Goal: Find specific page/section: Find specific page/section

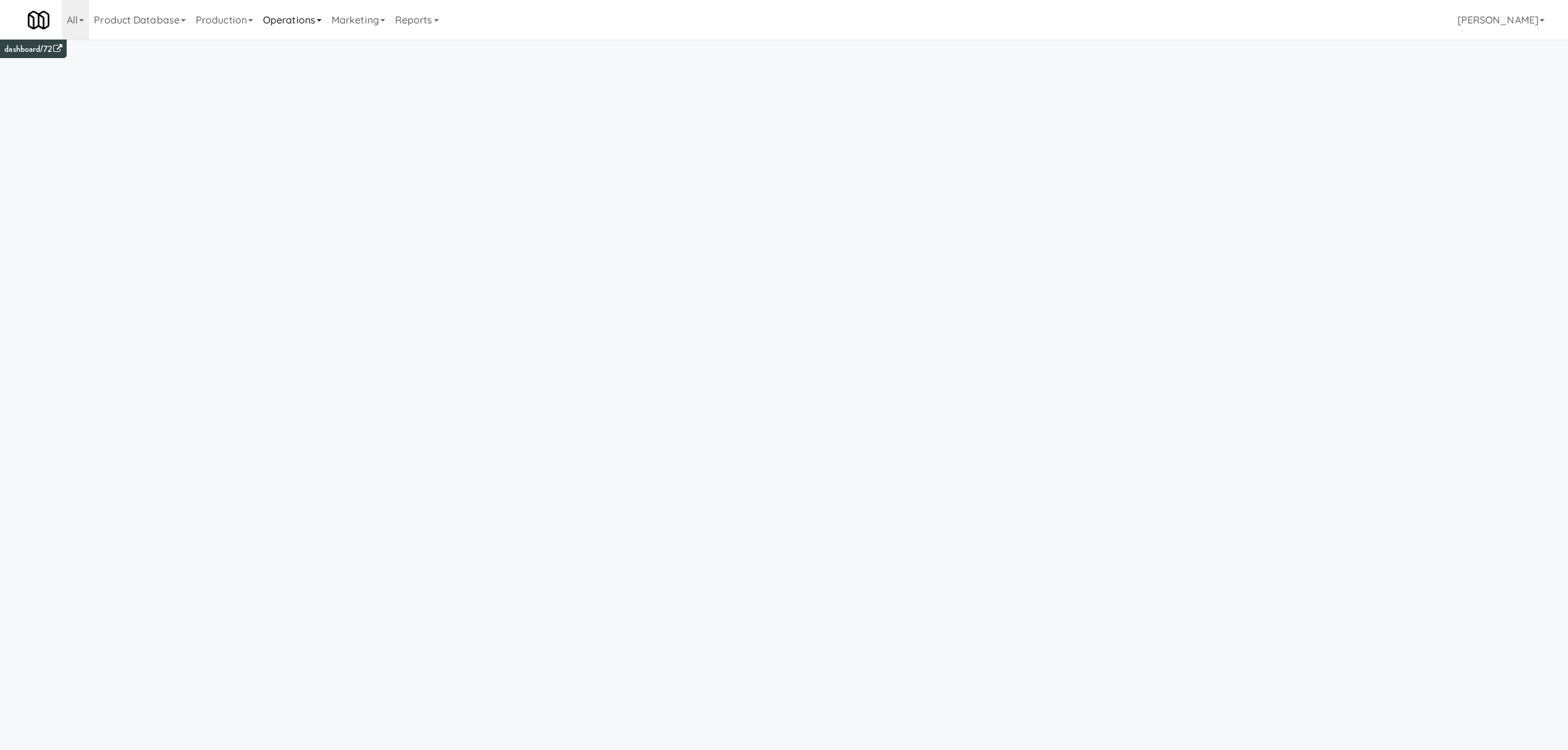
click at [284, 19] on link "Operations" at bounding box center [292, 20] width 68 height 39
click at [295, 91] on link "Operators" at bounding box center [308, 97] width 99 height 23
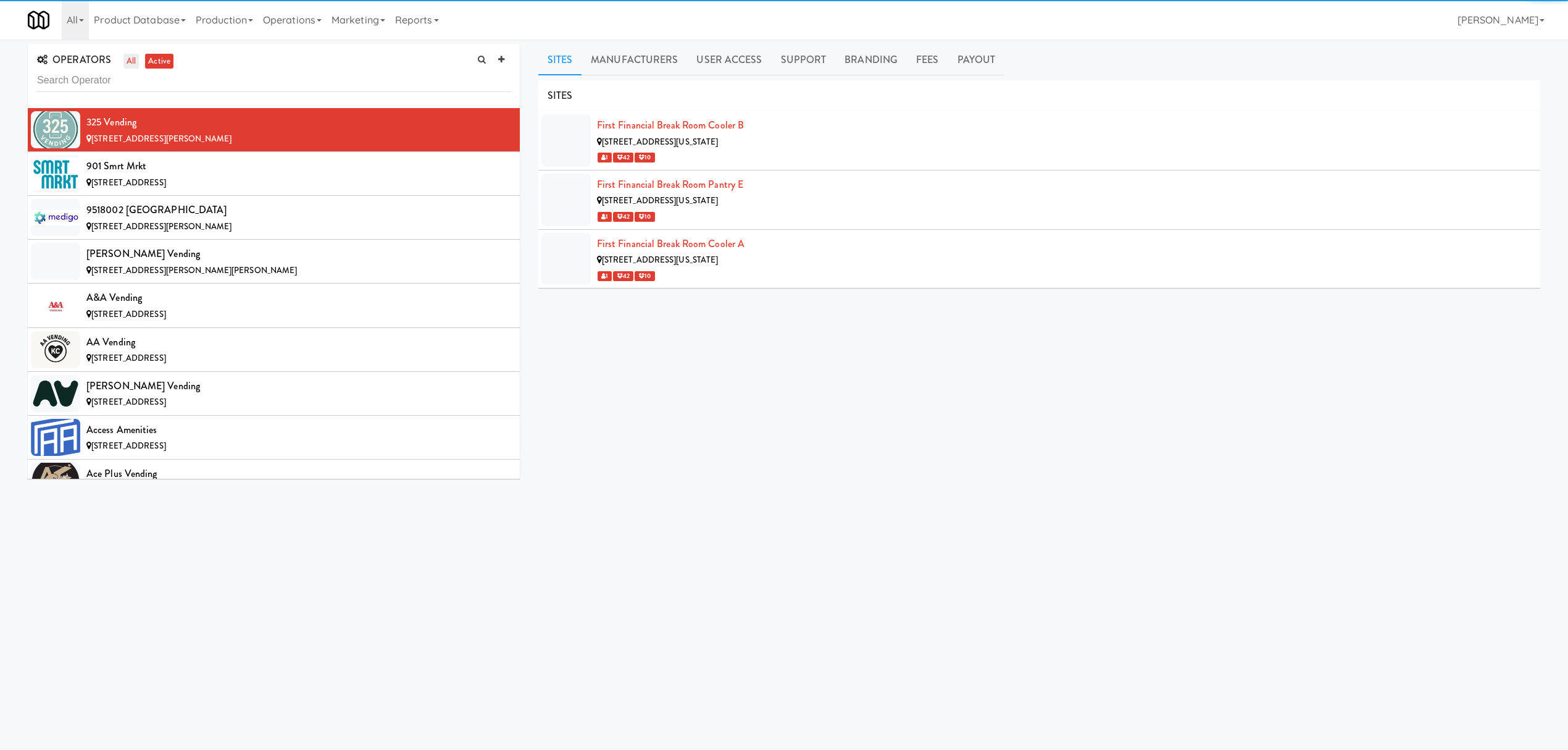
click at [131, 60] on link "all" at bounding box center [131, 61] width 15 height 15
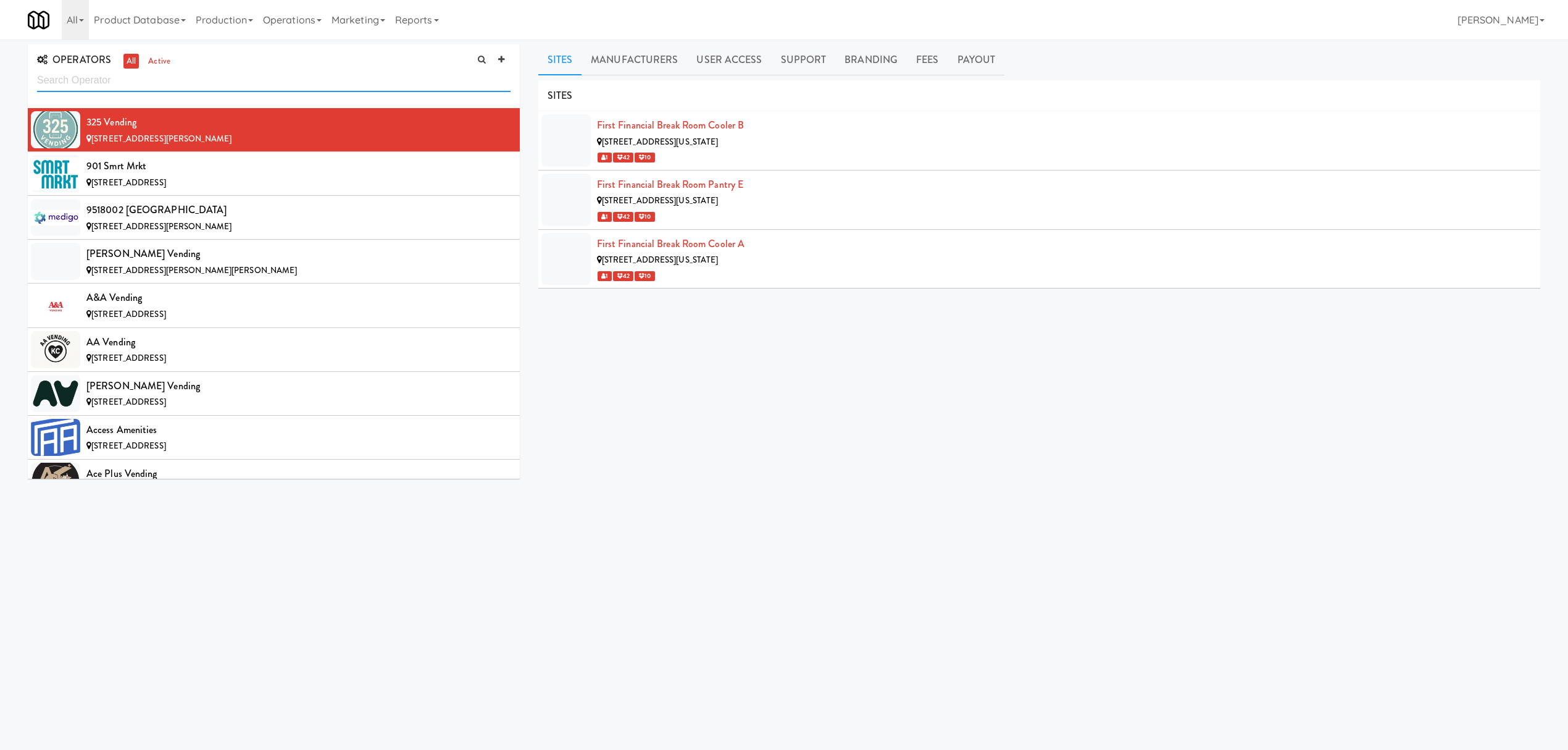
click at [97, 76] on input "text" at bounding box center [274, 80] width 474 height 23
paste input "30746280878"
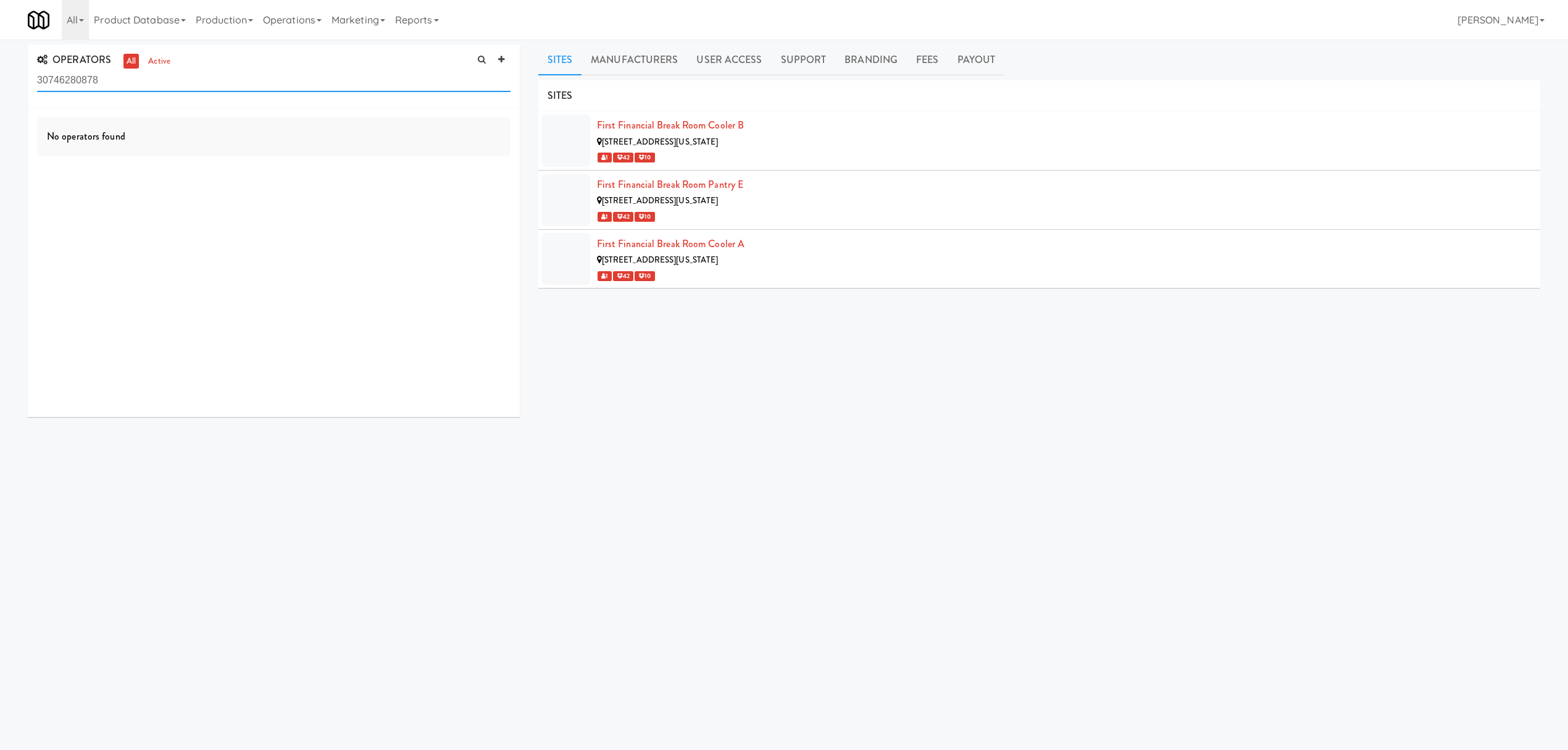
drag, startPoint x: 123, startPoint y: 73, endPoint x: -5, endPoint y: 77, distance: 128.1
click at [0, 77] on html "Okay Okay Select date: previous 2025-Sep next Su Mo Tu We Th Fr Sa 31 1 2 3 4 5…" at bounding box center [784, 375] width 1568 height 750
drag, startPoint x: 134, startPoint y: 79, endPoint x: -41, endPoint y: 81, distance: 175.0
click at [0, 81] on html "Okay Okay Select date: previous 2025-Sep next Su Mo Tu We Th Fr Sa 31 1 2 3 4 5…" at bounding box center [784, 375] width 1568 height 750
paste input "[PERSON_NAME] Vending Company"
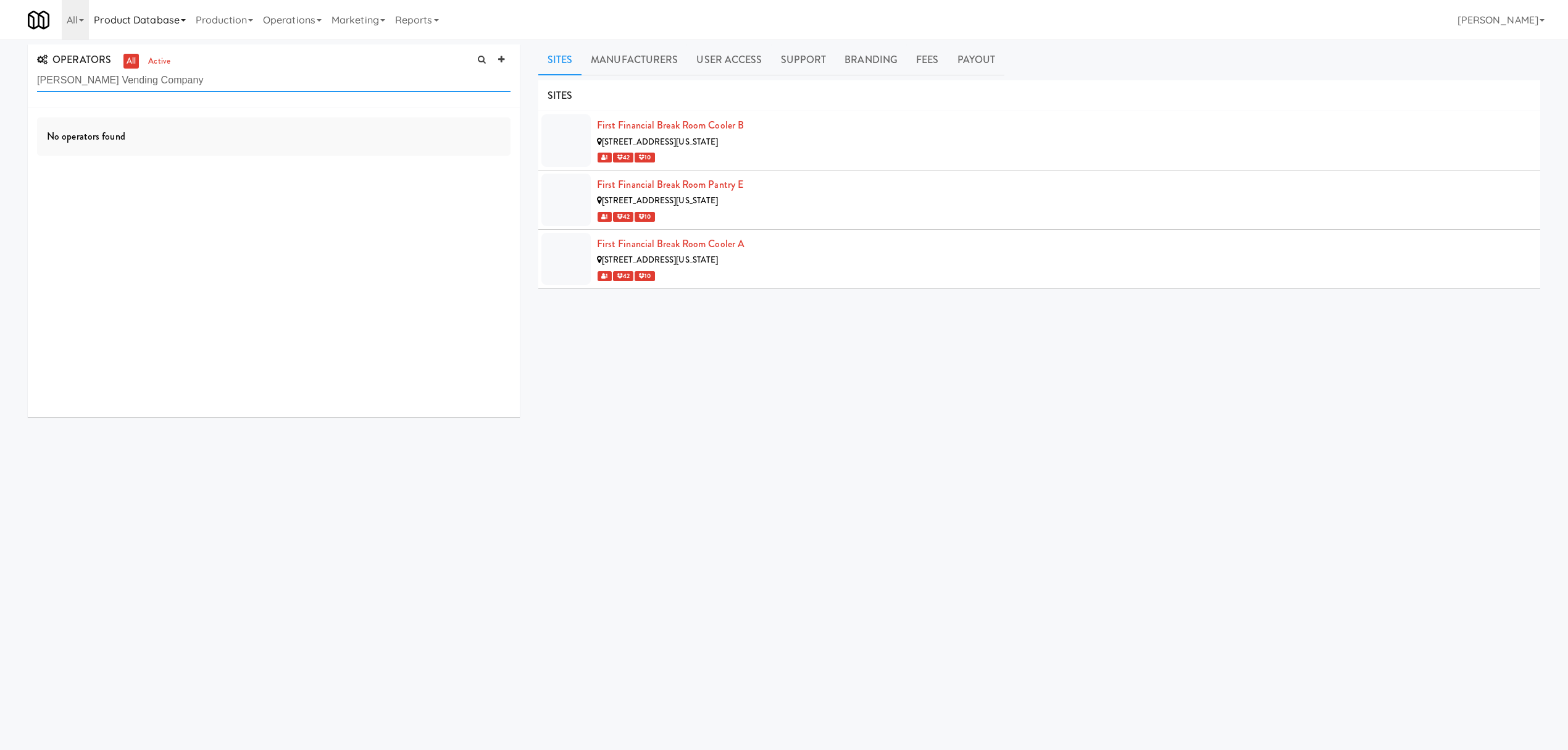
type input "[PERSON_NAME] Vending Company"
